Goal: Task Accomplishment & Management: Use online tool/utility

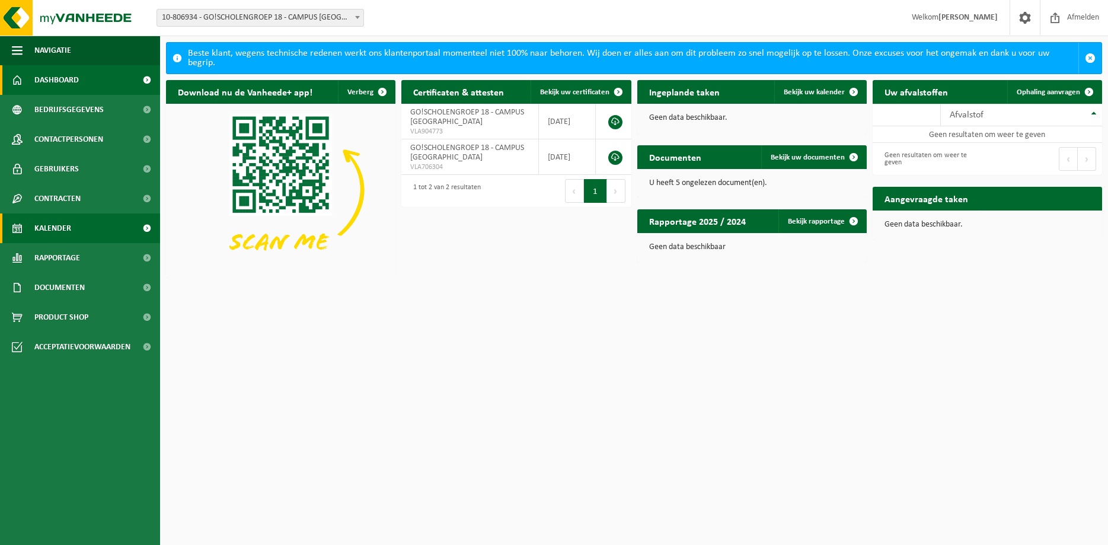
click at [71, 225] on span "Kalender" at bounding box center [52, 228] width 37 height 30
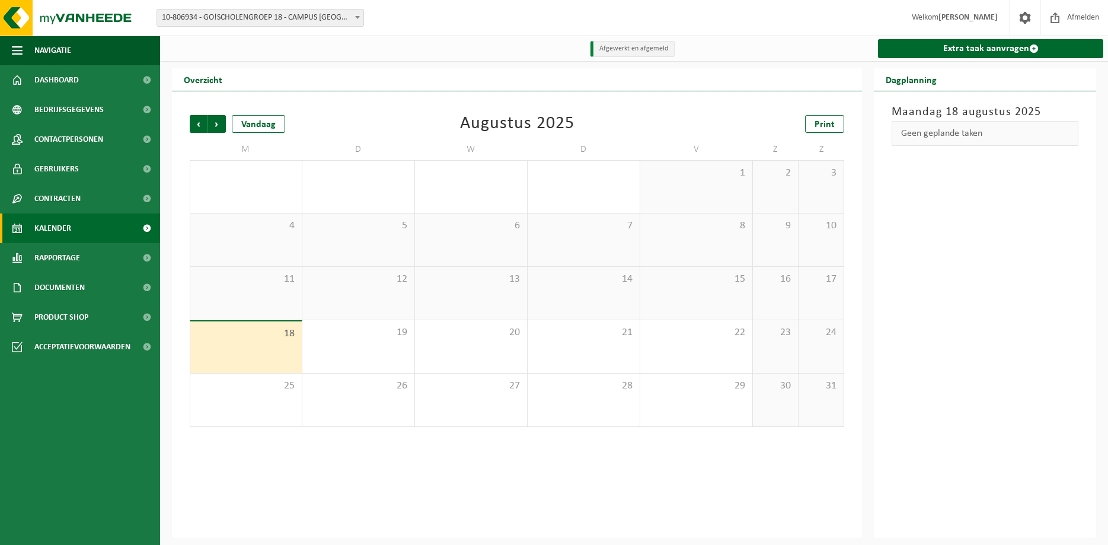
click at [253, 16] on span "10-806934 - GO!SCHOLENGROEP 18 - CAMPUS [GEOGRAPHIC_DATA]" at bounding box center [260, 17] width 206 height 17
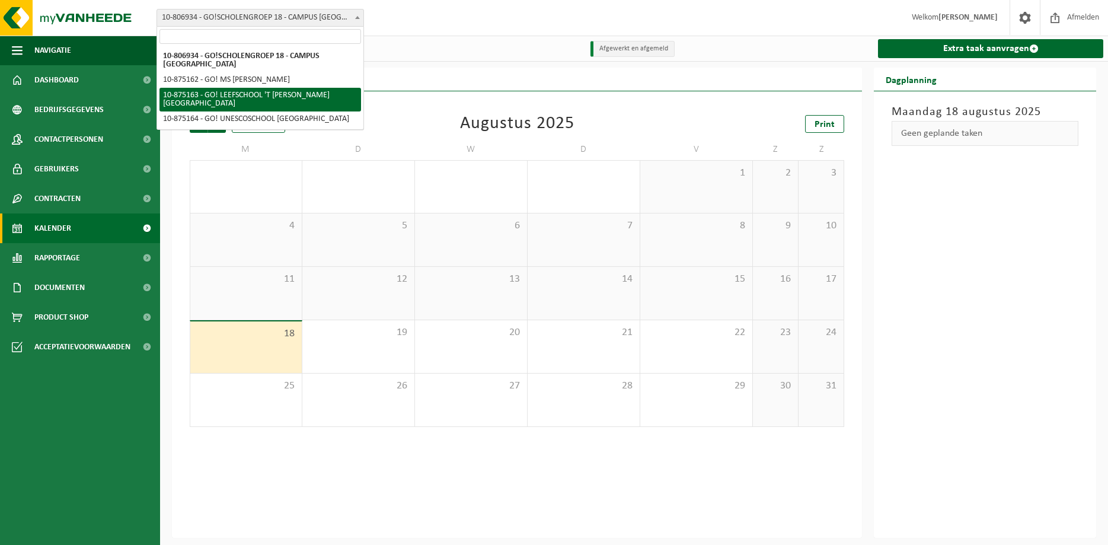
select select "106957"
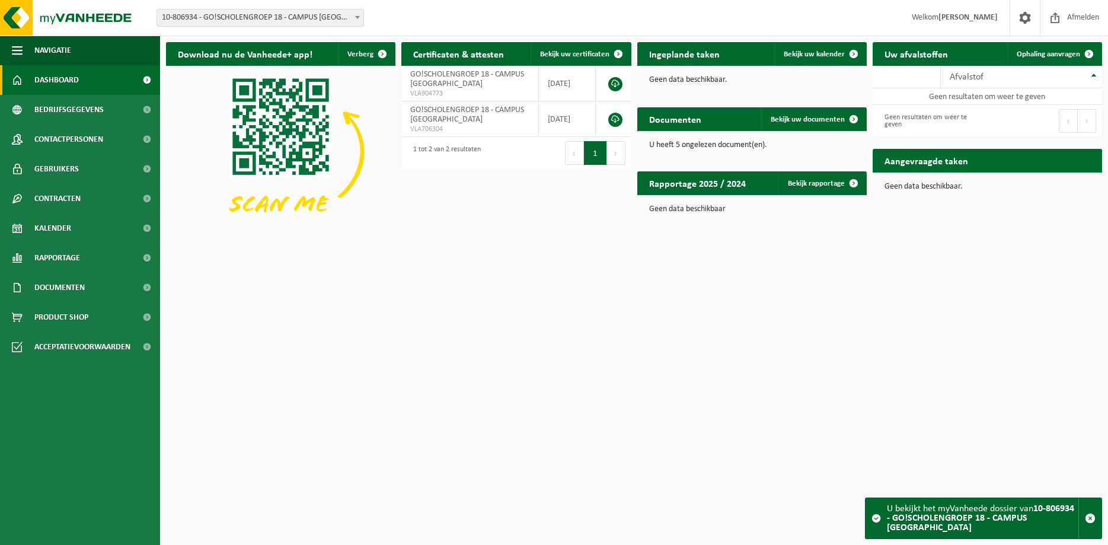
click at [717, 142] on p "U heeft 5 ongelezen document(en)." at bounding box center [752, 145] width 206 height 8
click at [796, 121] on span "Bekijk uw documenten" at bounding box center [807, 120] width 74 height 8
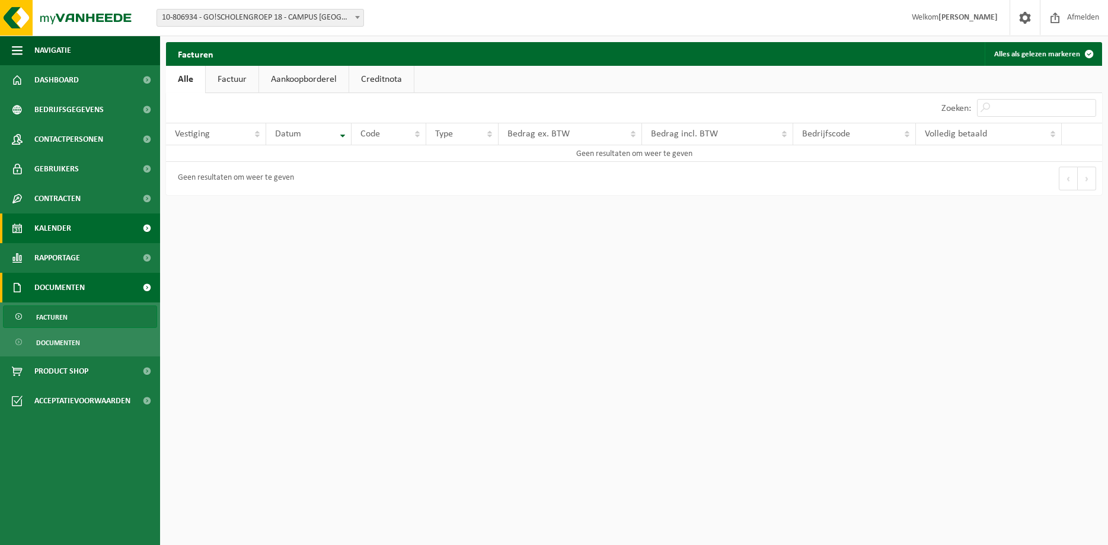
click at [73, 234] on link "Kalender" at bounding box center [80, 228] width 160 height 30
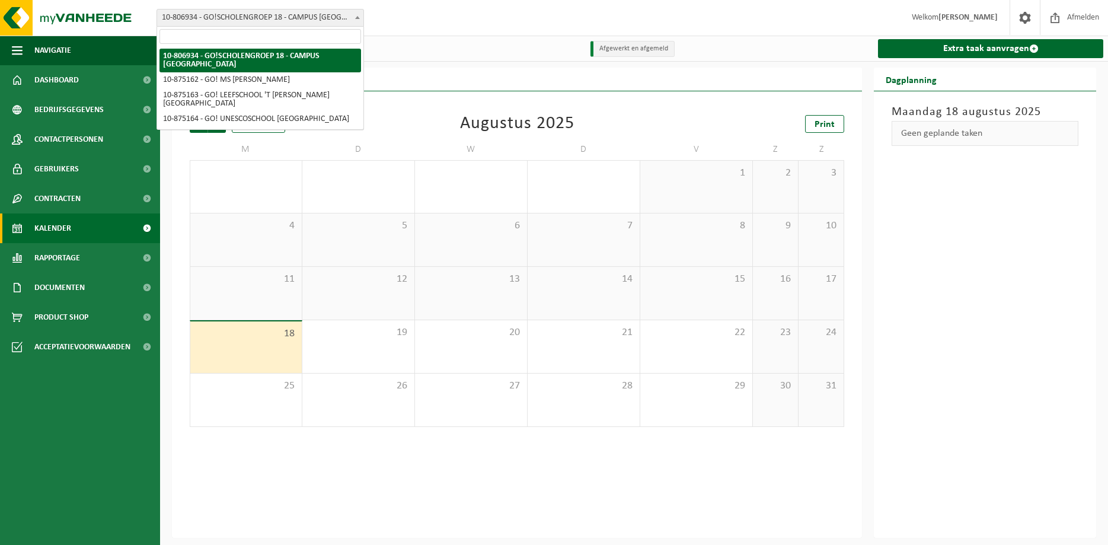
click at [308, 14] on span "10-806934 - GO!SCHOLENGROEP 18 - CAMPUS [GEOGRAPHIC_DATA]" at bounding box center [260, 17] width 206 height 17
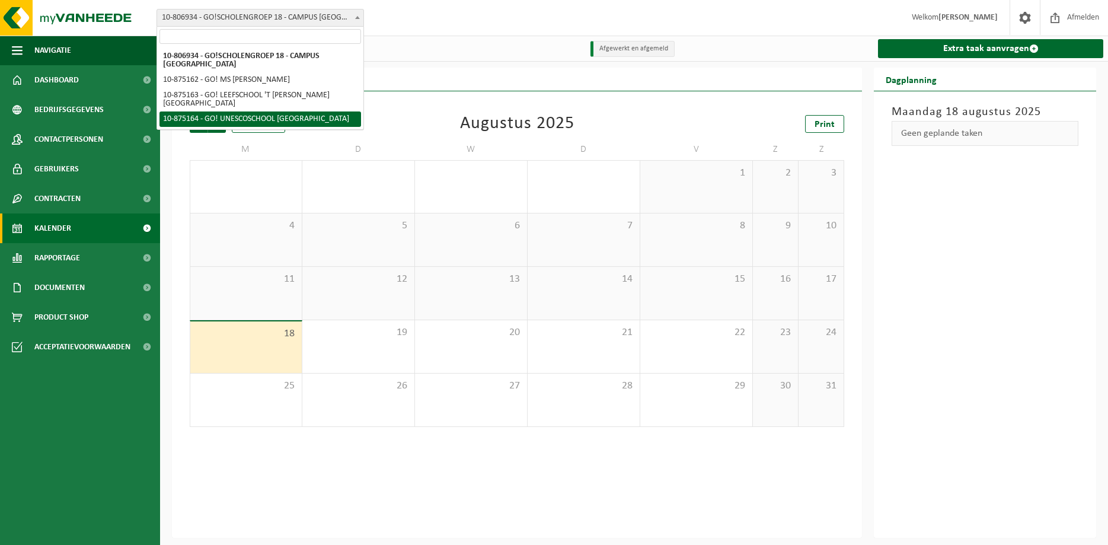
select select "106958"
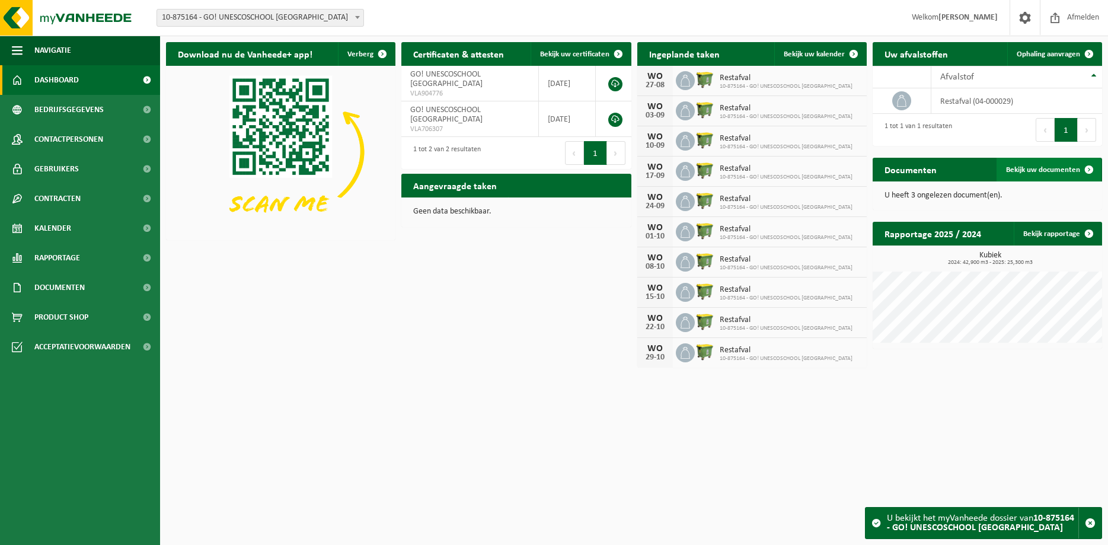
click at [1056, 173] on span "Bekijk uw documenten" at bounding box center [1043, 170] width 74 height 8
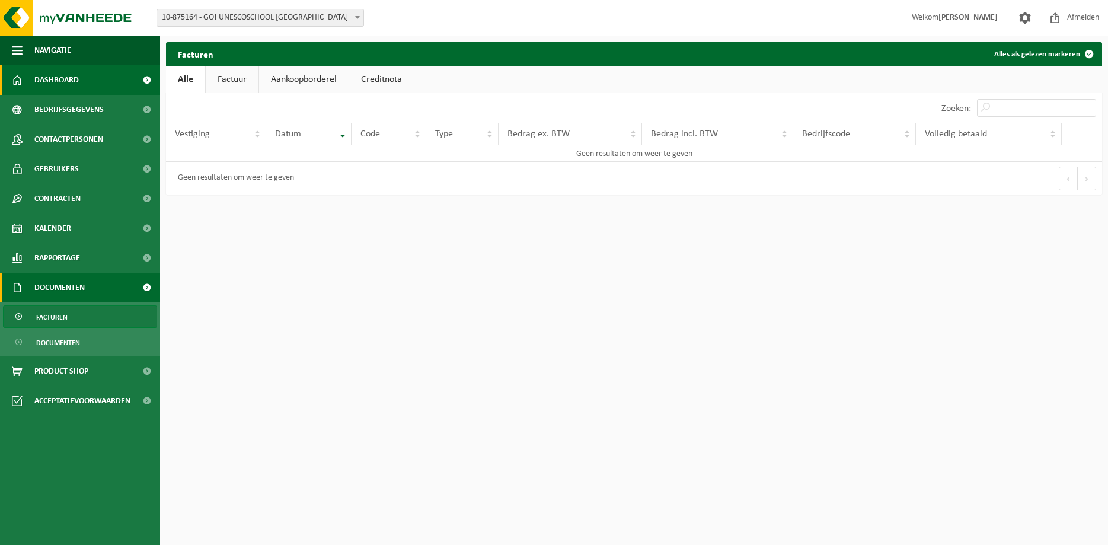
click at [65, 81] on span "Dashboard" at bounding box center [56, 80] width 44 height 30
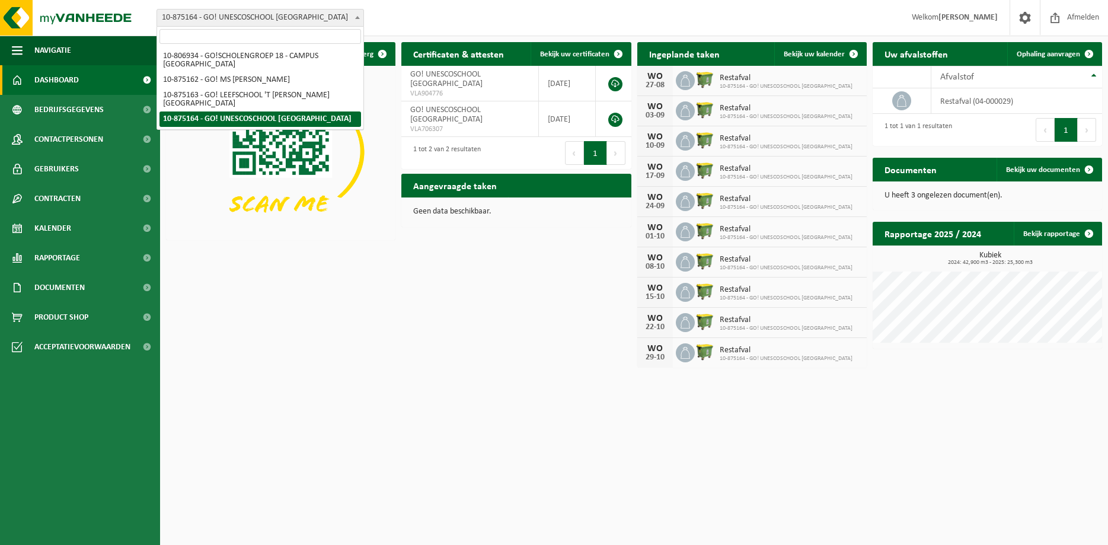
click at [248, 14] on span "10-875164 - GO! UNESCOSCHOOL [GEOGRAPHIC_DATA]" at bounding box center [260, 17] width 206 height 17
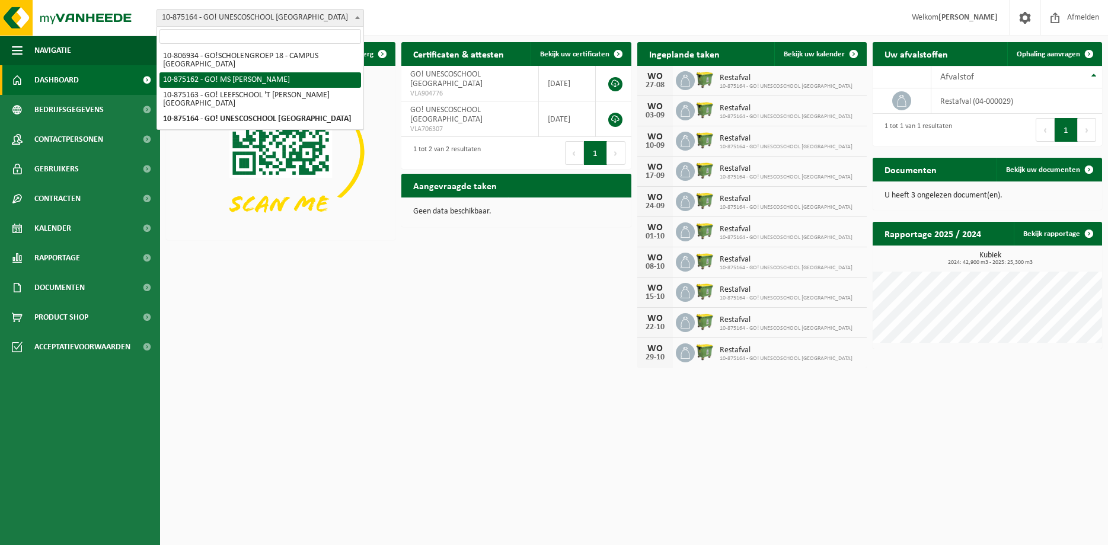
select select "106956"
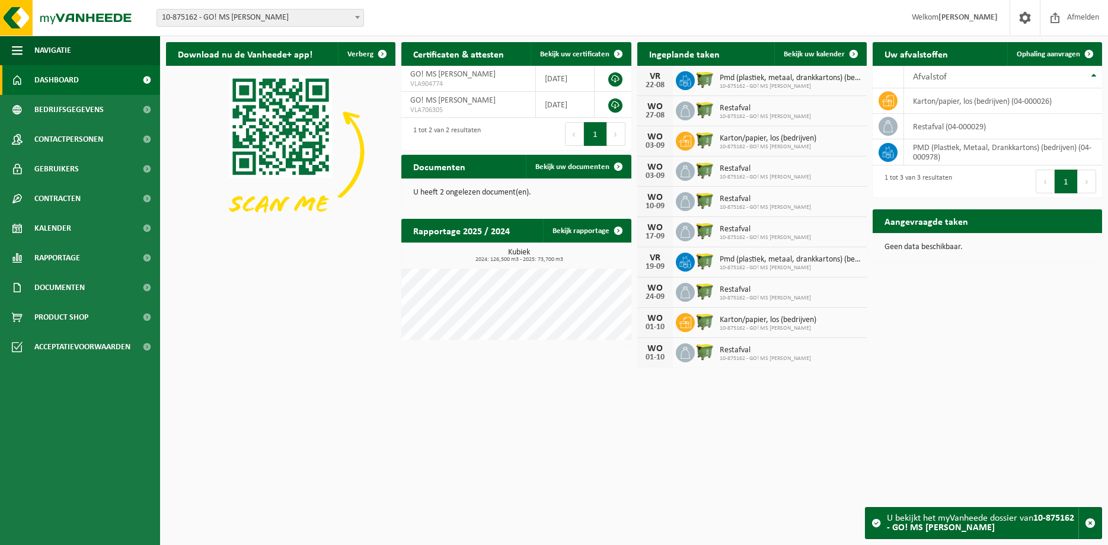
click at [240, 17] on span "10-875162 - GO! MS [PERSON_NAME]" at bounding box center [260, 17] width 206 height 17
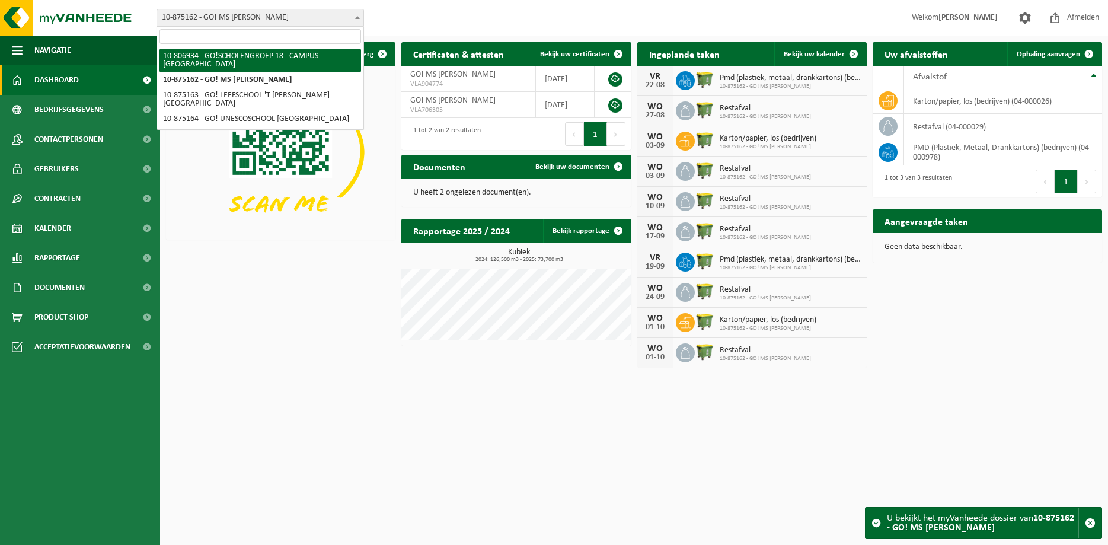
select select "106942"
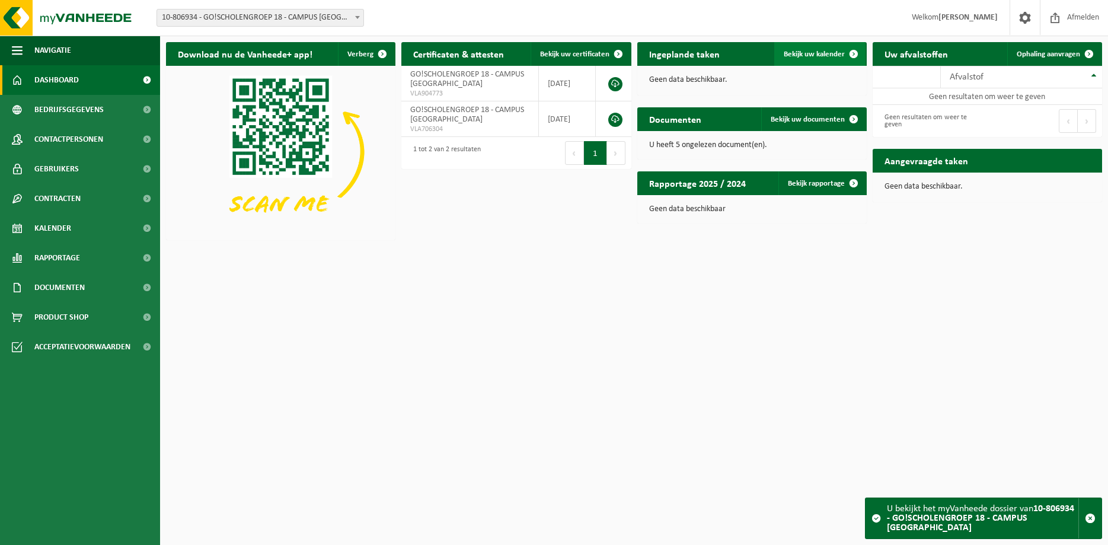
click at [818, 52] on span "Bekijk uw kalender" at bounding box center [813, 54] width 61 height 8
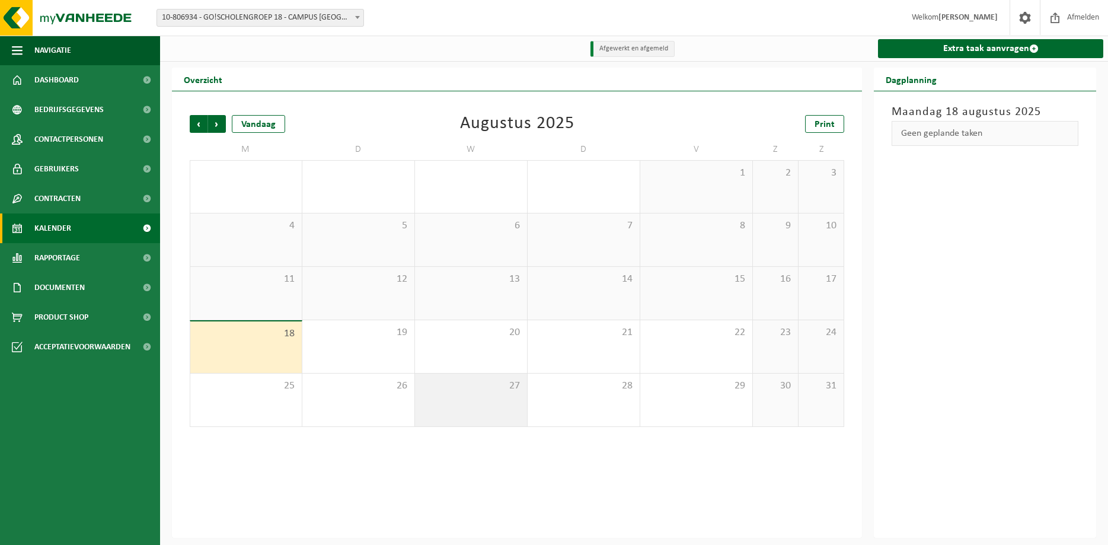
click at [453, 407] on div "27" at bounding box center [471, 399] width 112 height 53
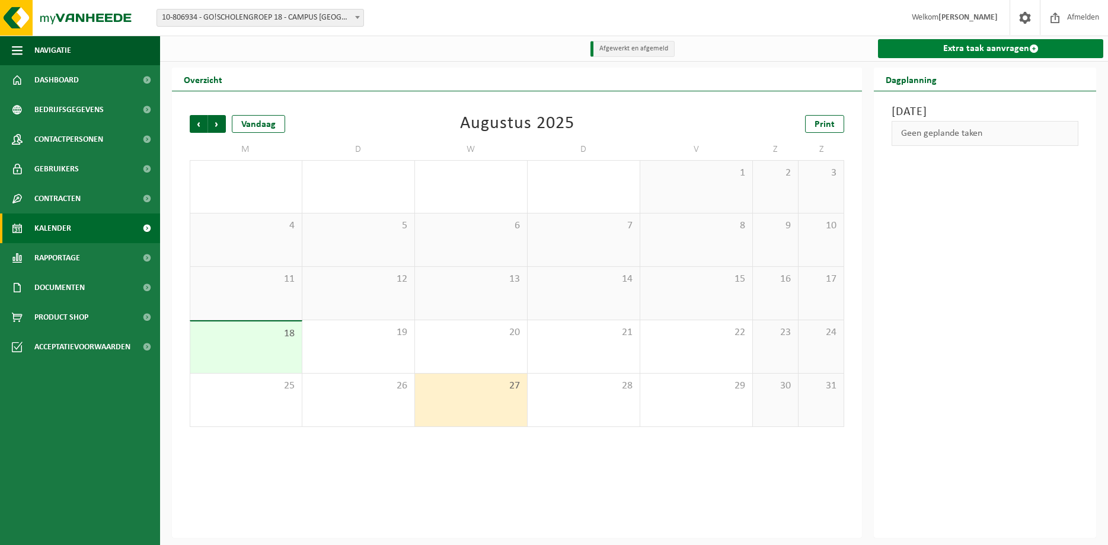
click at [981, 48] on link "Extra taak aanvragen" at bounding box center [990, 48] width 225 height 19
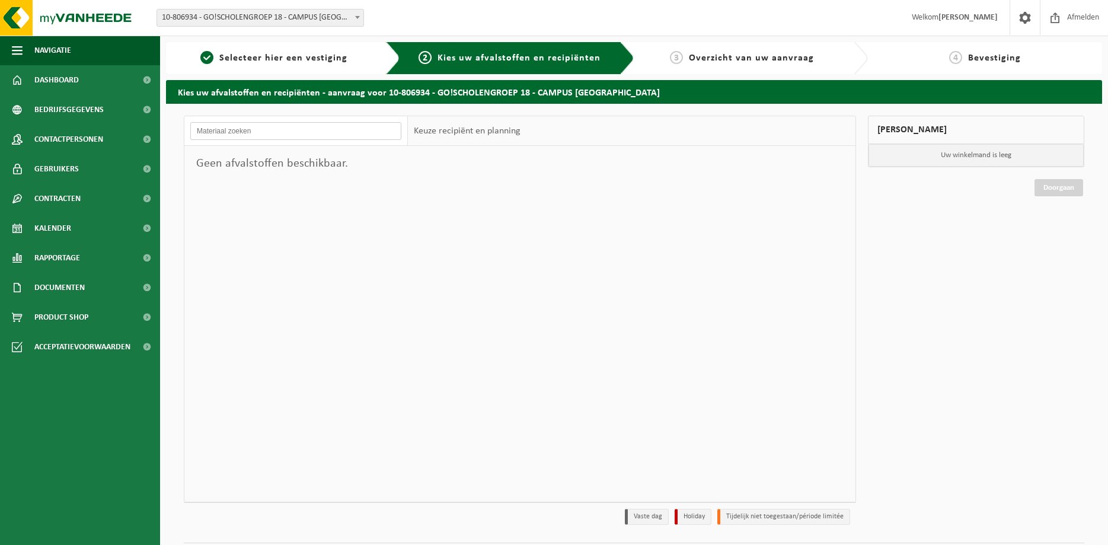
click at [376, 136] on input "text" at bounding box center [295, 131] width 211 height 18
